Goal: Transaction & Acquisition: Subscribe to service/newsletter

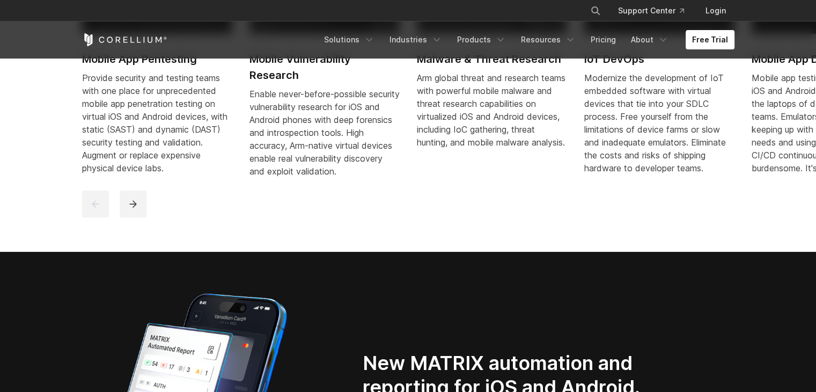
scroll to position [513, 0]
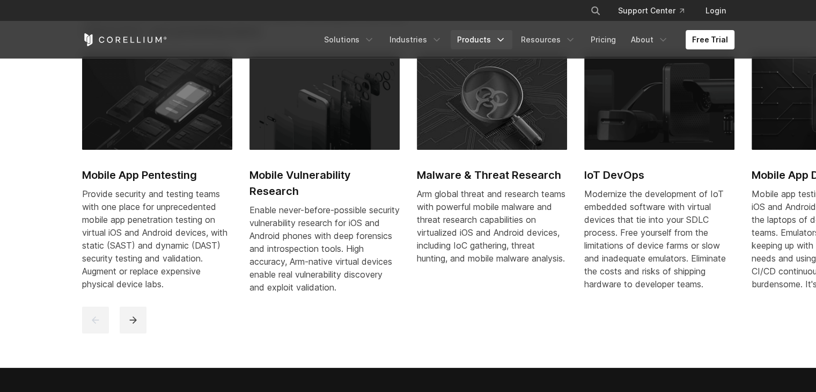
click at [493, 43] on link "Products" at bounding box center [482, 39] width 62 height 19
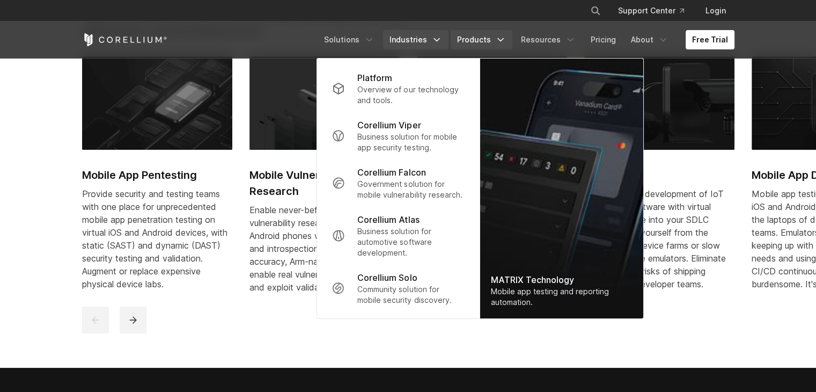
click at [442, 45] on icon "Navigation Menu" at bounding box center [436, 39] width 11 height 11
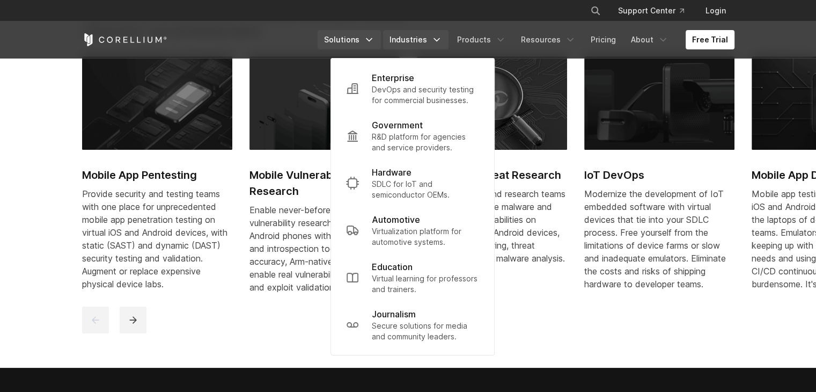
click at [374, 43] on icon "Navigation Menu" at bounding box center [369, 39] width 11 height 11
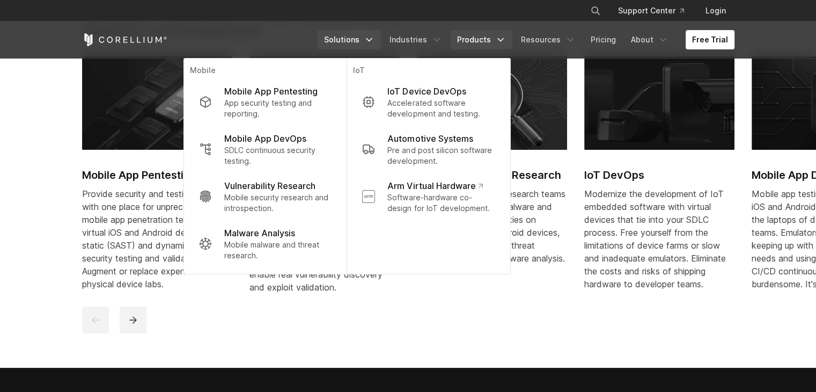
click at [489, 38] on link "Products" at bounding box center [482, 39] width 62 height 19
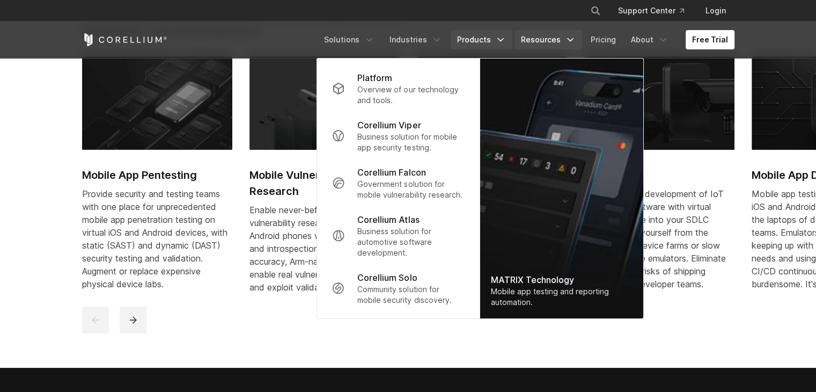
click at [543, 40] on link "Resources" at bounding box center [548, 39] width 68 height 19
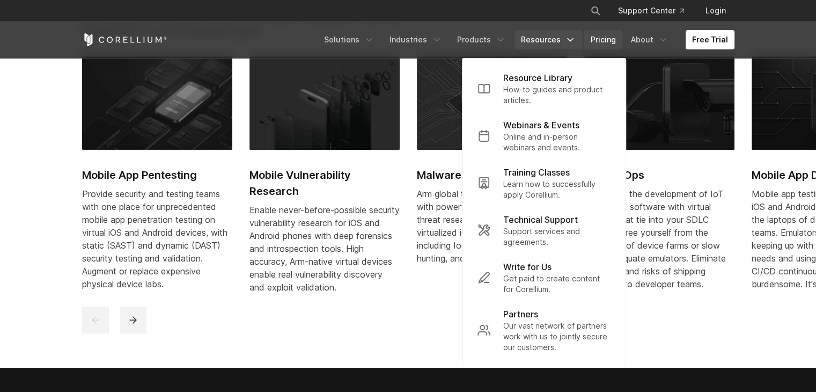
click at [609, 43] on link "Pricing" at bounding box center [603, 39] width 38 height 19
